Goal: Information Seeking & Learning: Learn about a topic

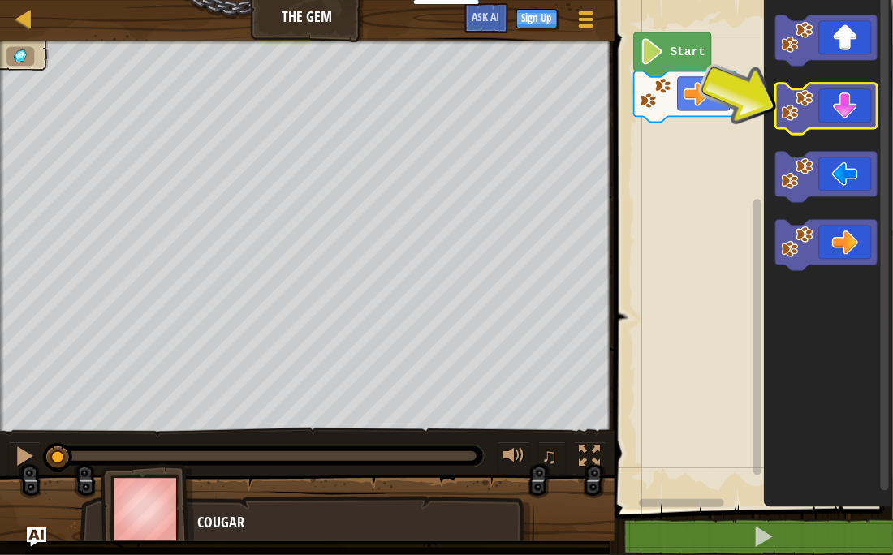
click at [825, 102] on icon "Blockly Workspace" at bounding box center [826, 109] width 102 height 51
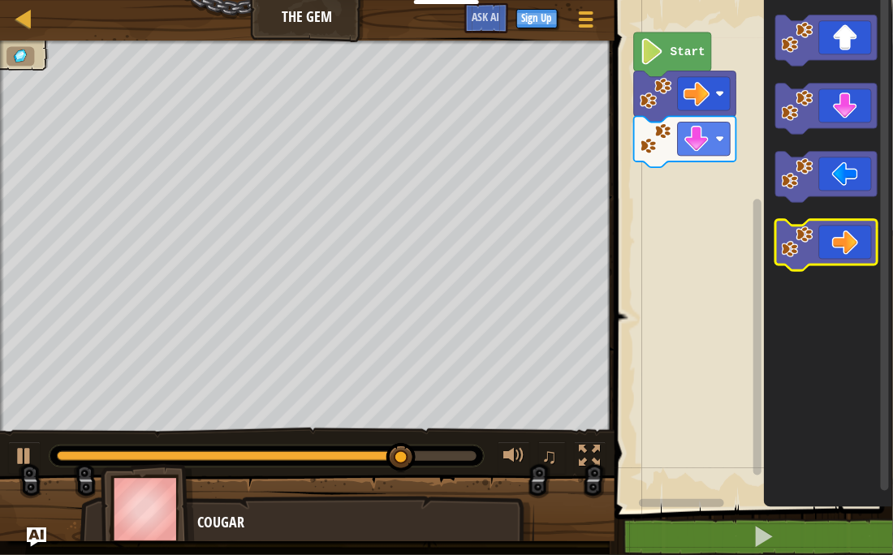
click at [853, 231] on icon "Blockly Workspace" at bounding box center [826, 246] width 102 height 51
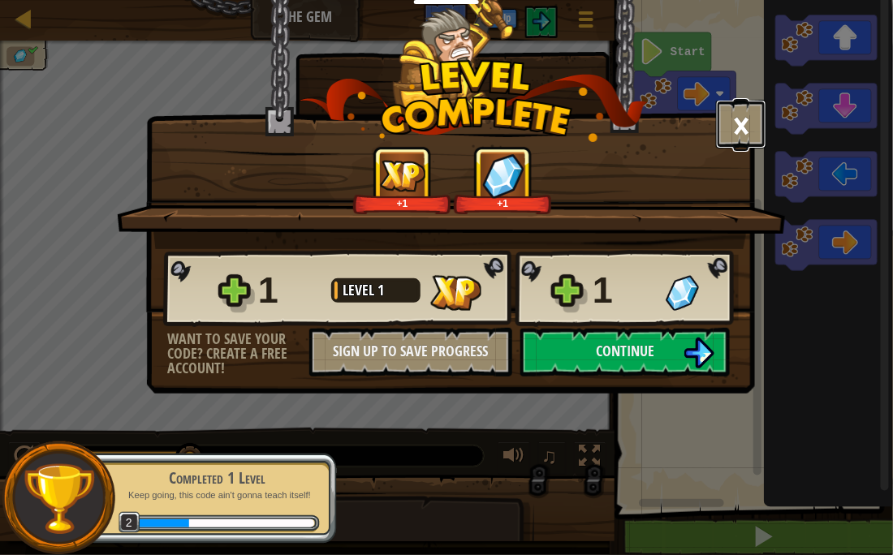
click at [744, 115] on button "×" at bounding box center [741, 124] width 50 height 49
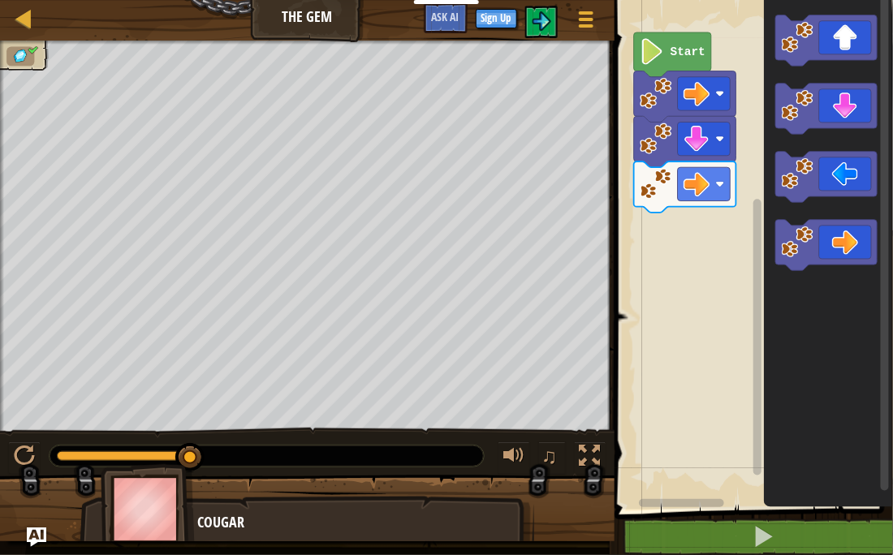
click at [700, 45] on text "Start" at bounding box center [687, 51] width 35 height 13
click at [701, 46] on text "Start" at bounding box center [687, 51] width 35 height 13
click at [540, 19] on img at bounding box center [541, 20] width 19 height 19
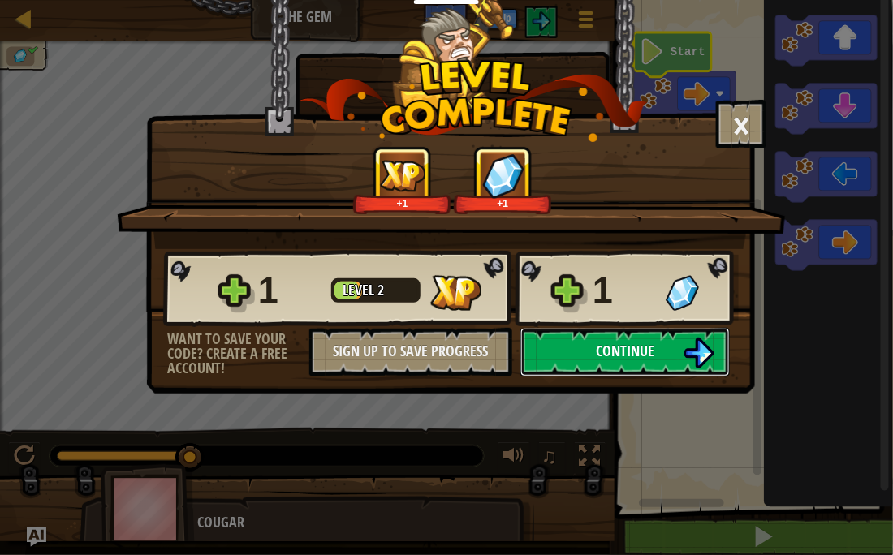
click at [710, 369] on img at bounding box center [698, 353] width 31 height 31
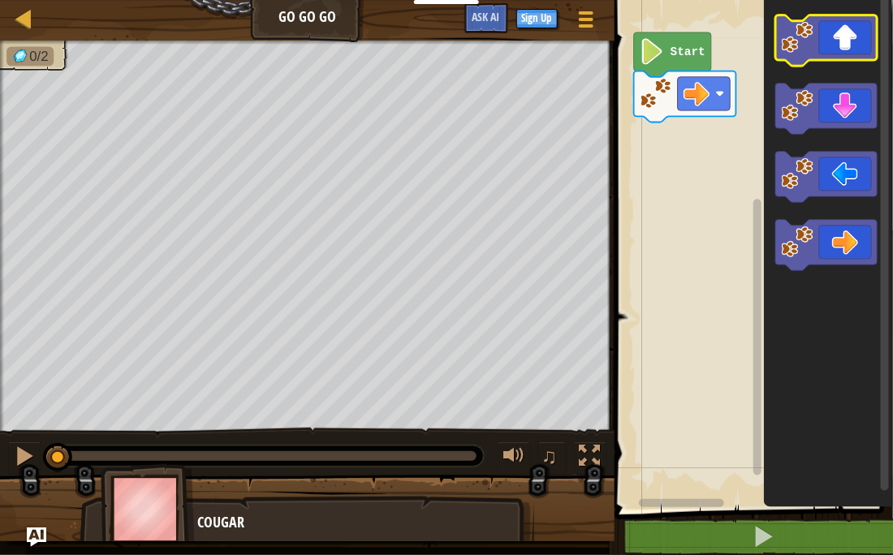
click at [841, 41] on icon "Blockly Workspace" at bounding box center [826, 40] width 102 height 51
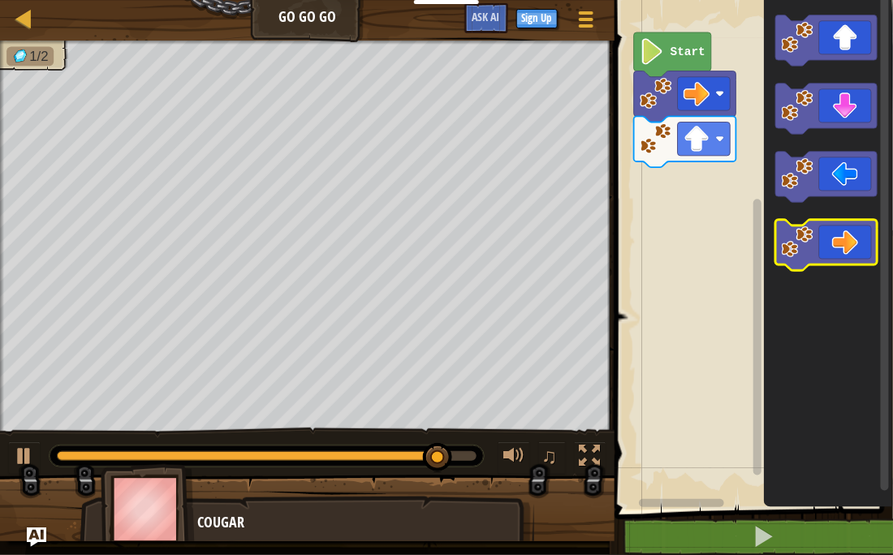
click at [845, 231] on icon "Blockly Workspace" at bounding box center [826, 246] width 102 height 51
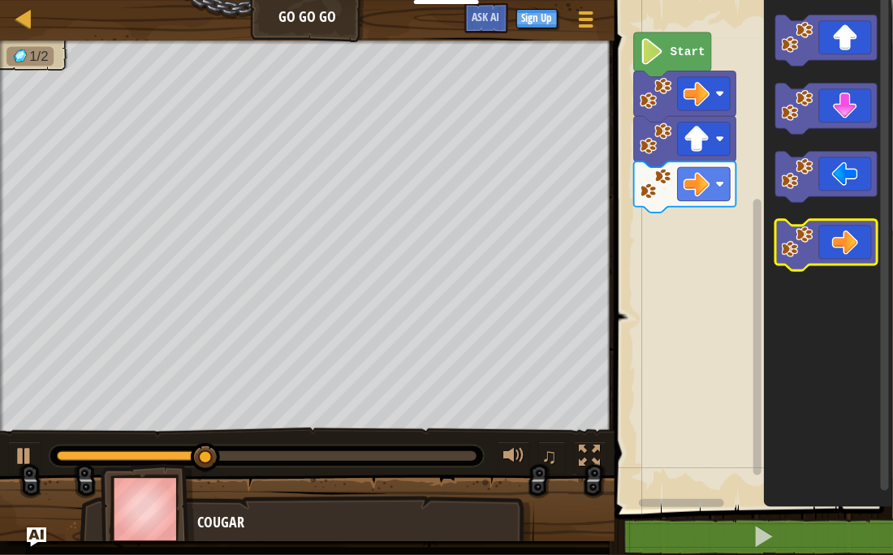
click at [847, 236] on icon "Blockly Workspace" at bounding box center [826, 246] width 102 height 51
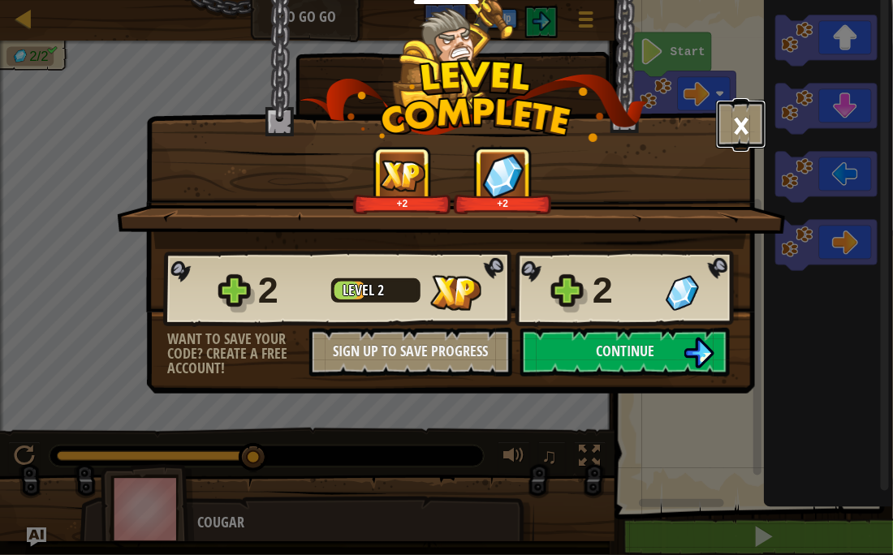
click at [752, 123] on button "×" at bounding box center [741, 124] width 50 height 49
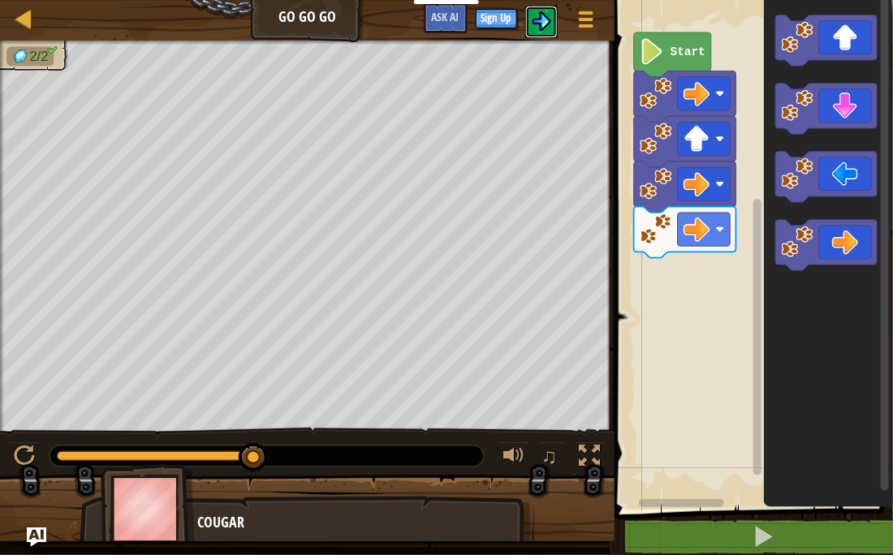
click at [545, 15] on img at bounding box center [541, 20] width 19 height 19
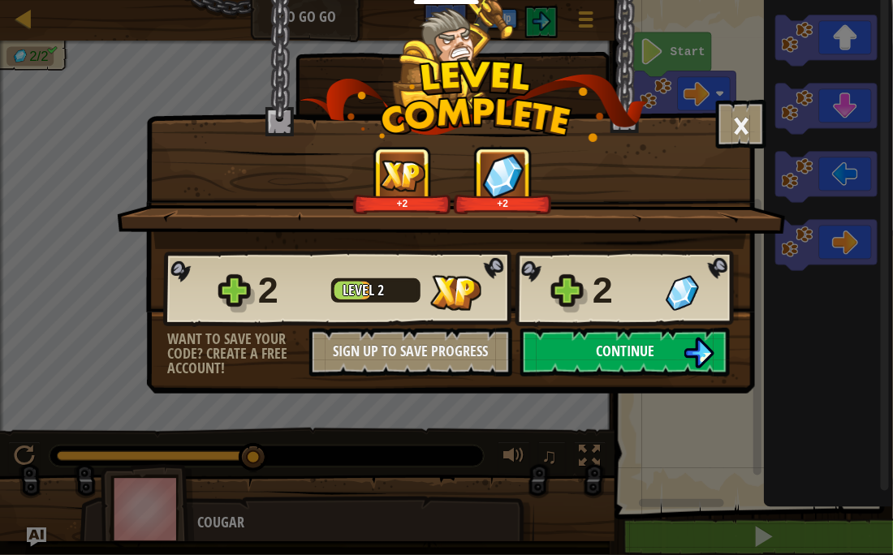
click at [600, 361] on span "Continue" at bounding box center [625, 351] width 58 height 20
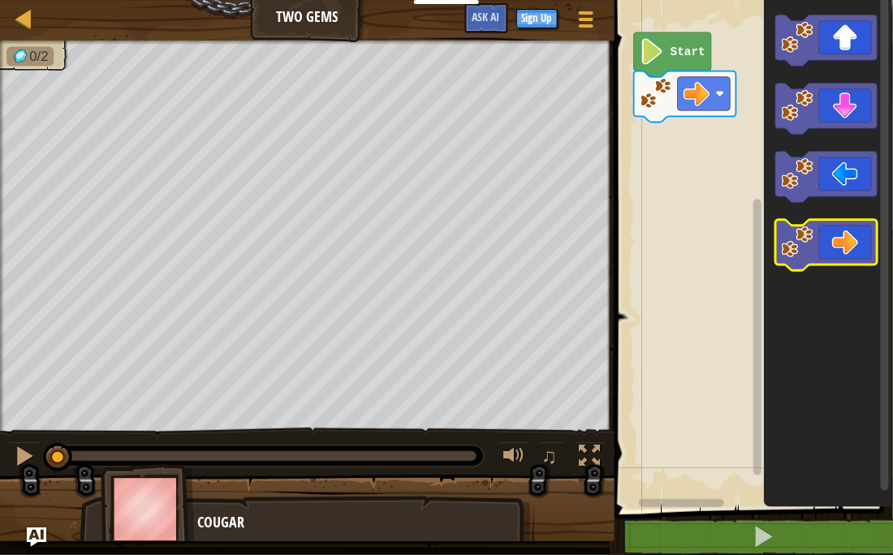
click at [825, 262] on icon "Blockly Workspace" at bounding box center [826, 246] width 102 height 51
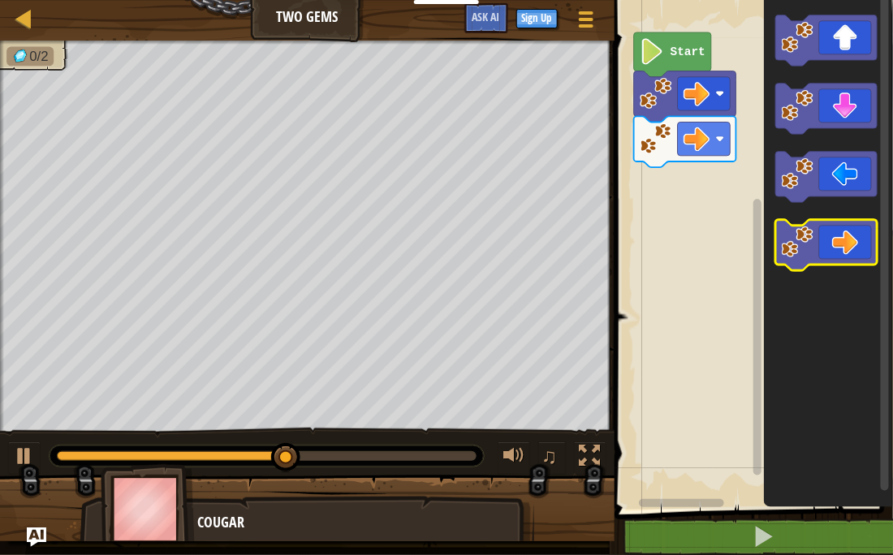
click at [842, 239] on icon "Blockly Workspace" at bounding box center [826, 246] width 102 height 51
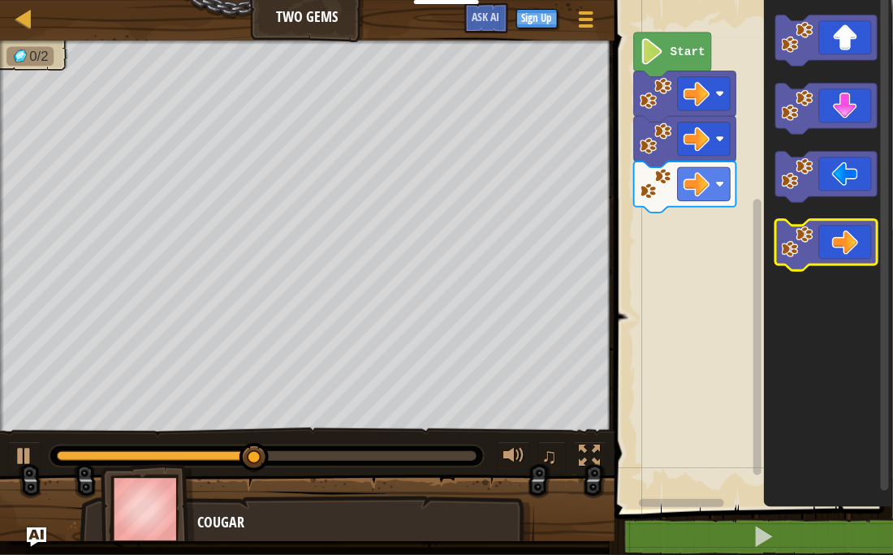
click at [822, 241] on icon "Blockly Workspace" at bounding box center [826, 246] width 102 height 51
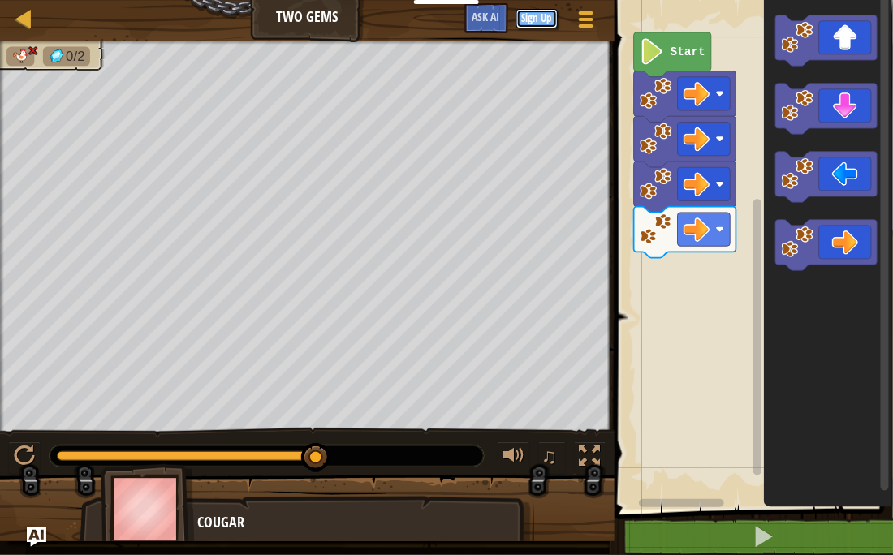
click at [545, 18] on button "Sign Up" at bounding box center [536, 18] width 41 height 19
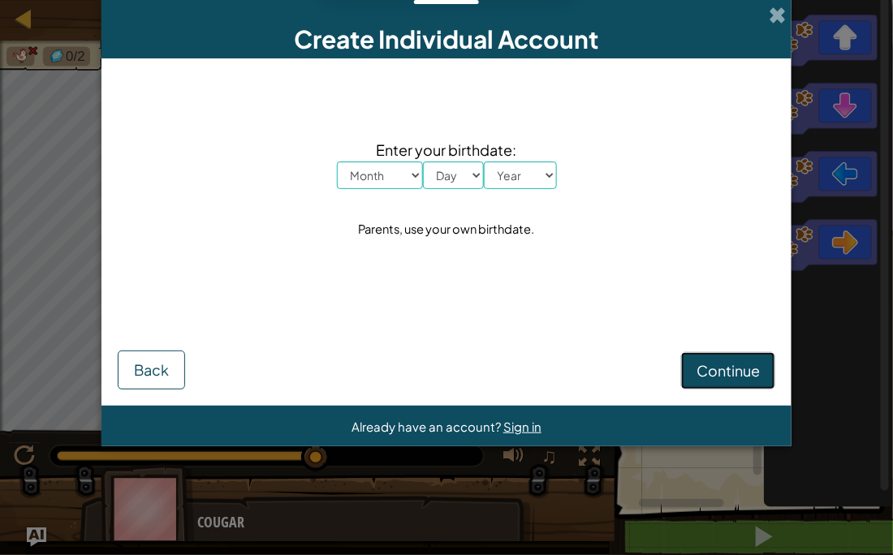
click at [737, 378] on span "Continue" at bounding box center [727, 370] width 63 height 19
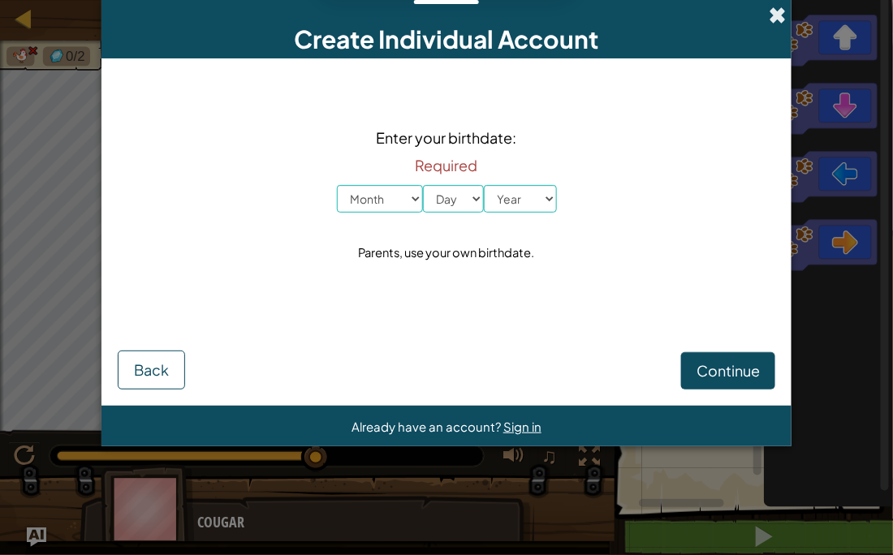
click at [782, 16] on span at bounding box center [777, 14] width 17 height 17
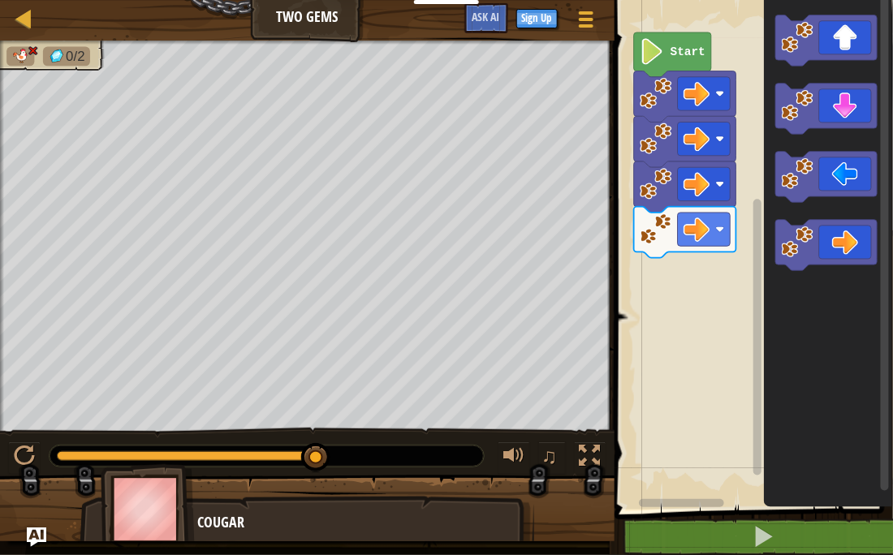
click at [688, 61] on icon "Blockly Workspace" at bounding box center [672, 54] width 77 height 45
click at [703, 59] on icon "Blockly Workspace" at bounding box center [672, 54] width 77 height 45
click at [703, 58] on icon "Blockly Workspace" at bounding box center [672, 54] width 77 height 45
click at [22, 457] on div at bounding box center [24, 456] width 21 height 21
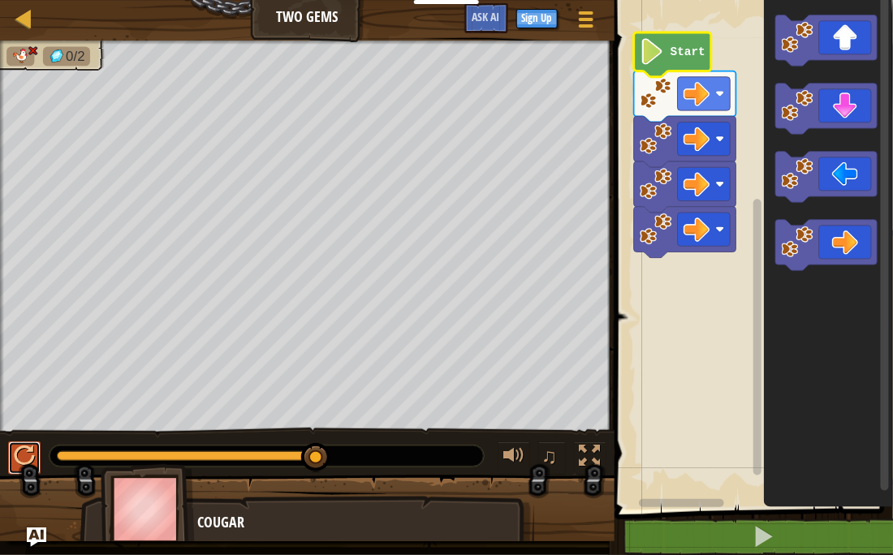
click at [28, 446] on div at bounding box center [24, 456] width 21 height 21
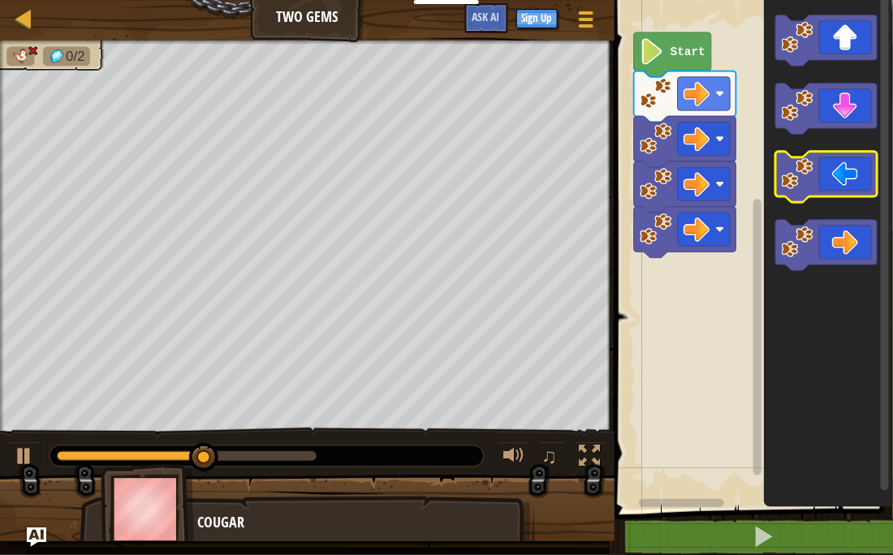
click at [848, 186] on icon "Blockly Workspace" at bounding box center [826, 178] width 102 height 51
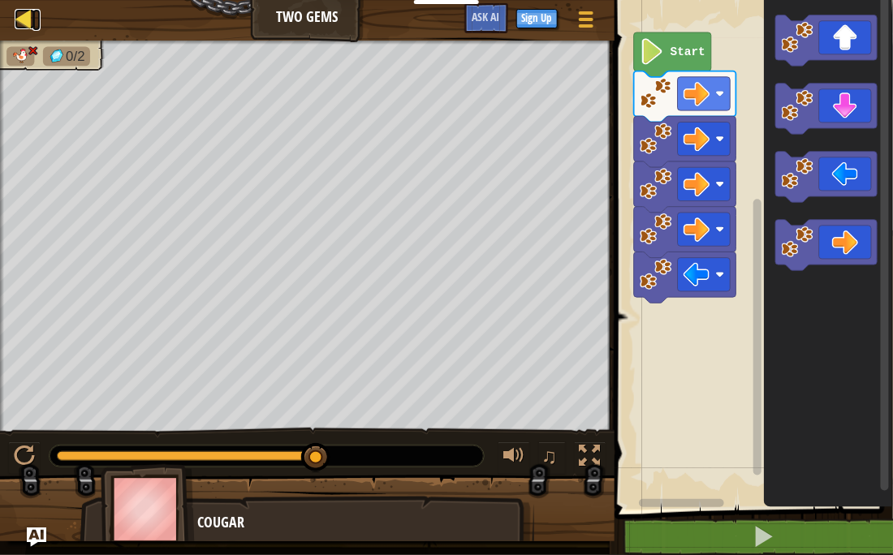
click at [32, 16] on div at bounding box center [25, 19] width 20 height 20
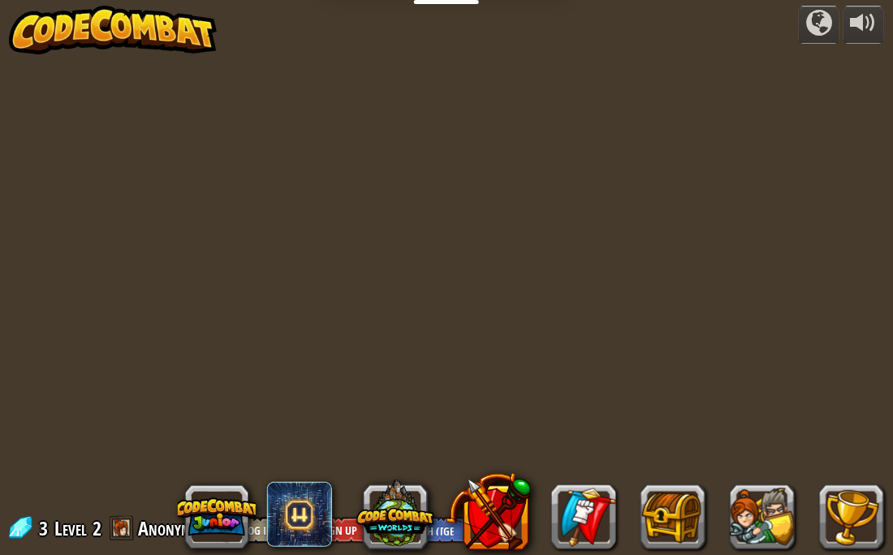
click at [28, 16] on img at bounding box center [113, 30] width 208 height 49
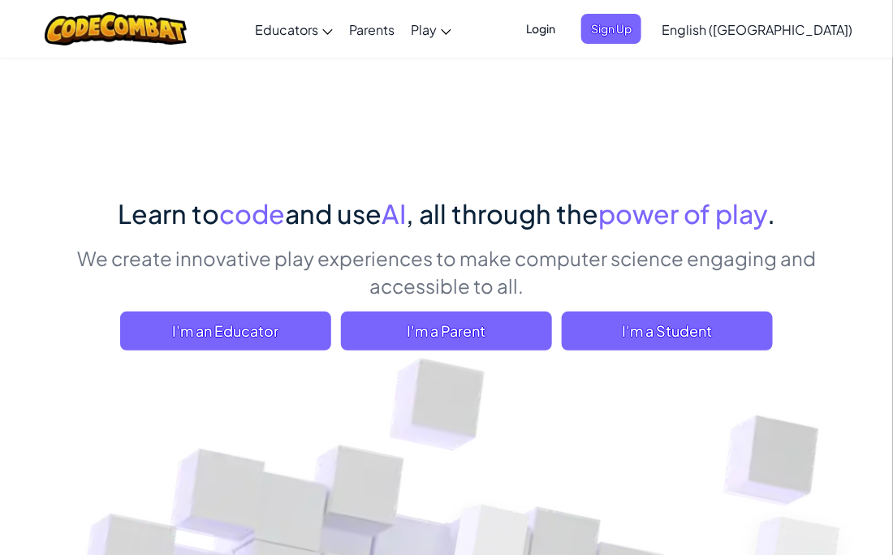
click at [274, 304] on div "Learn to code and use AI , all through the power of play . We create innovative…" at bounding box center [446, 279] width 763 height 168
click at [274, 308] on div "Learn to code and use AI , all through the power of play . We create innovative…" at bounding box center [446, 279] width 763 height 168
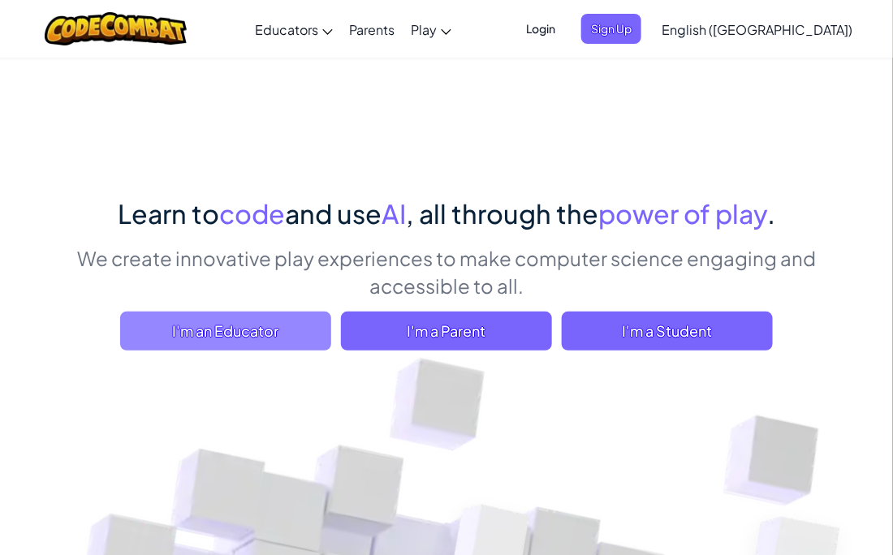
click at [287, 327] on span "I'm an Educator" at bounding box center [225, 331] width 211 height 39
